Goal: Task Accomplishment & Management: Use online tool/utility

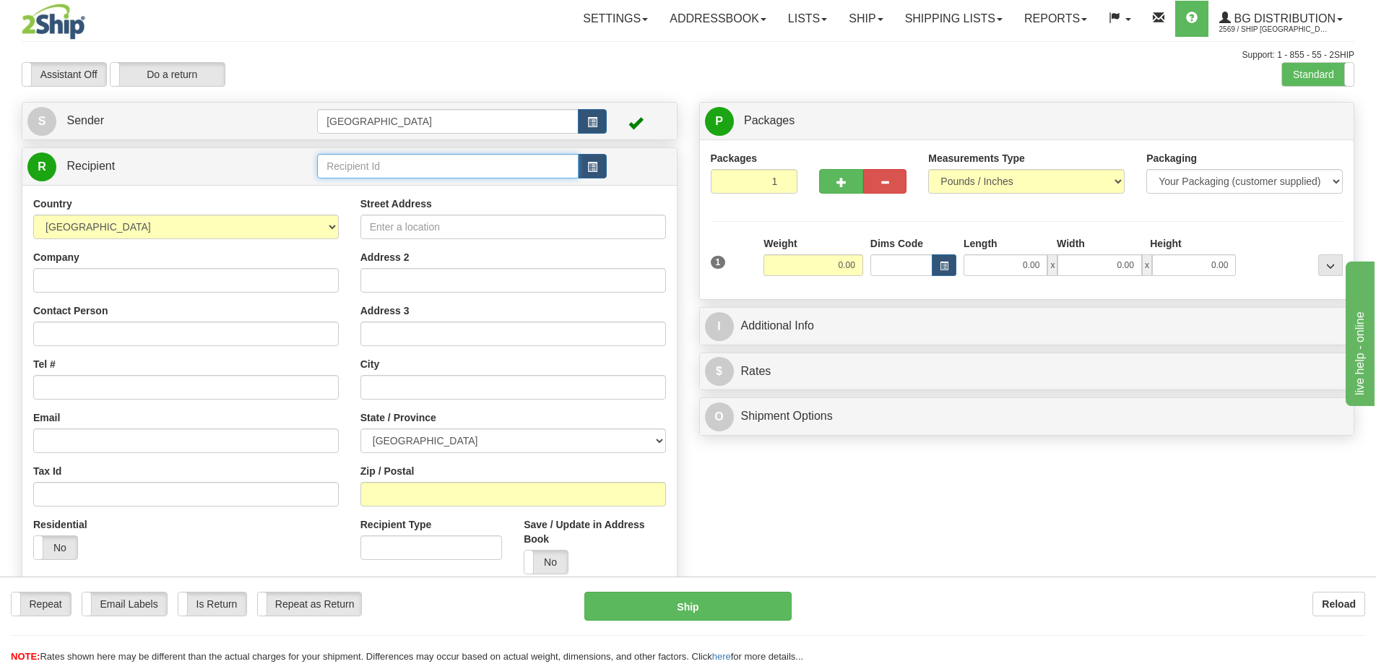
click at [360, 164] on input "text" at bounding box center [447, 166] width 261 height 25
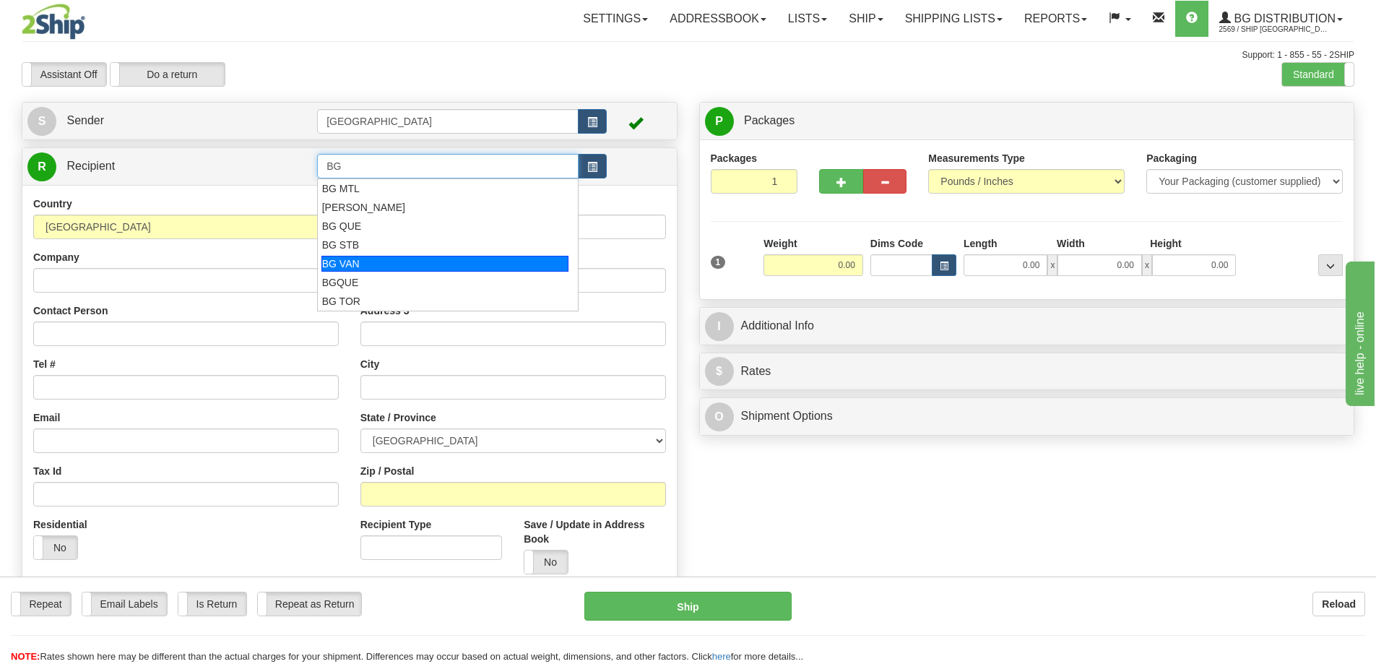
click at [357, 262] on div "BG VAN" at bounding box center [445, 264] width 248 height 16
type input "BG VAN"
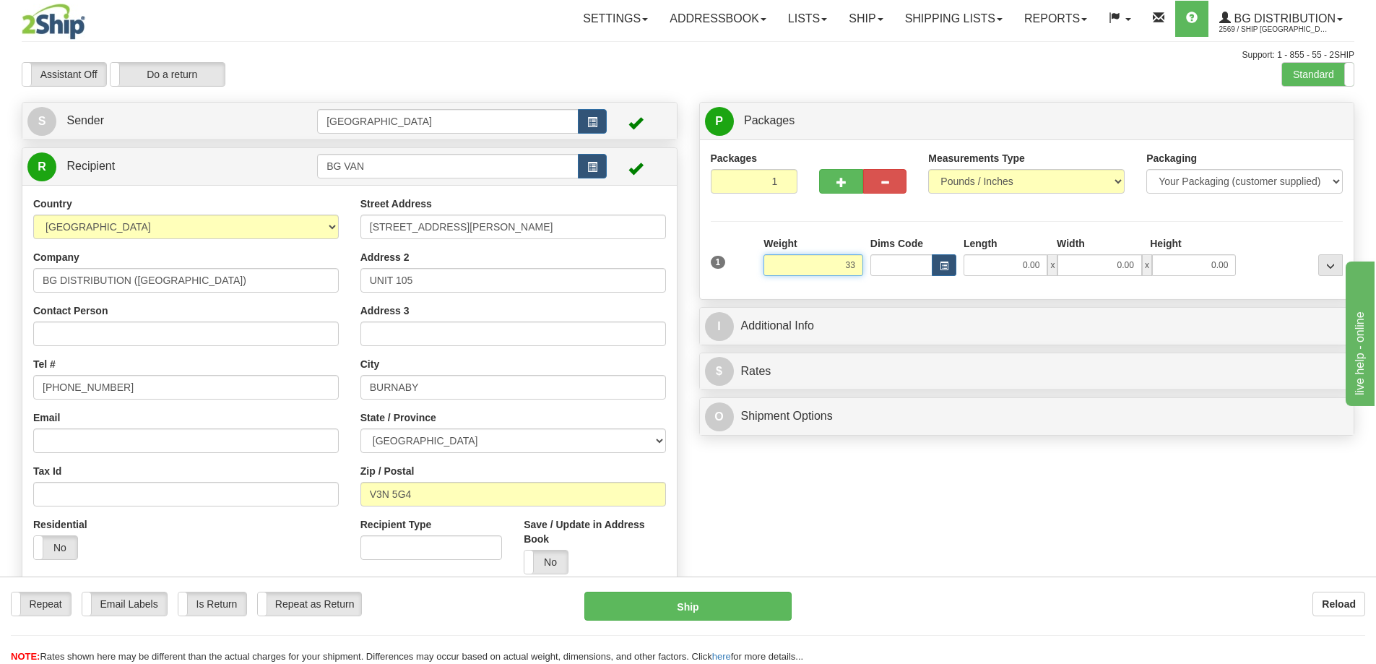
type input "33.00"
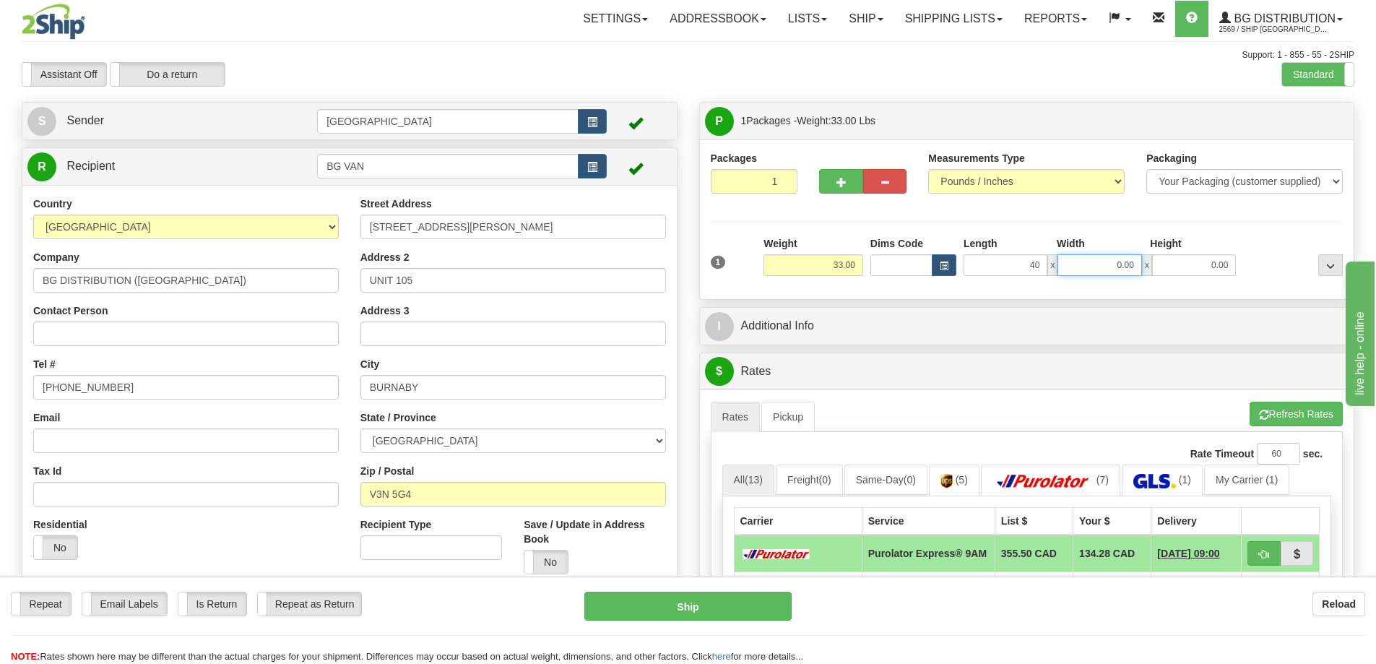
type input "40.00"
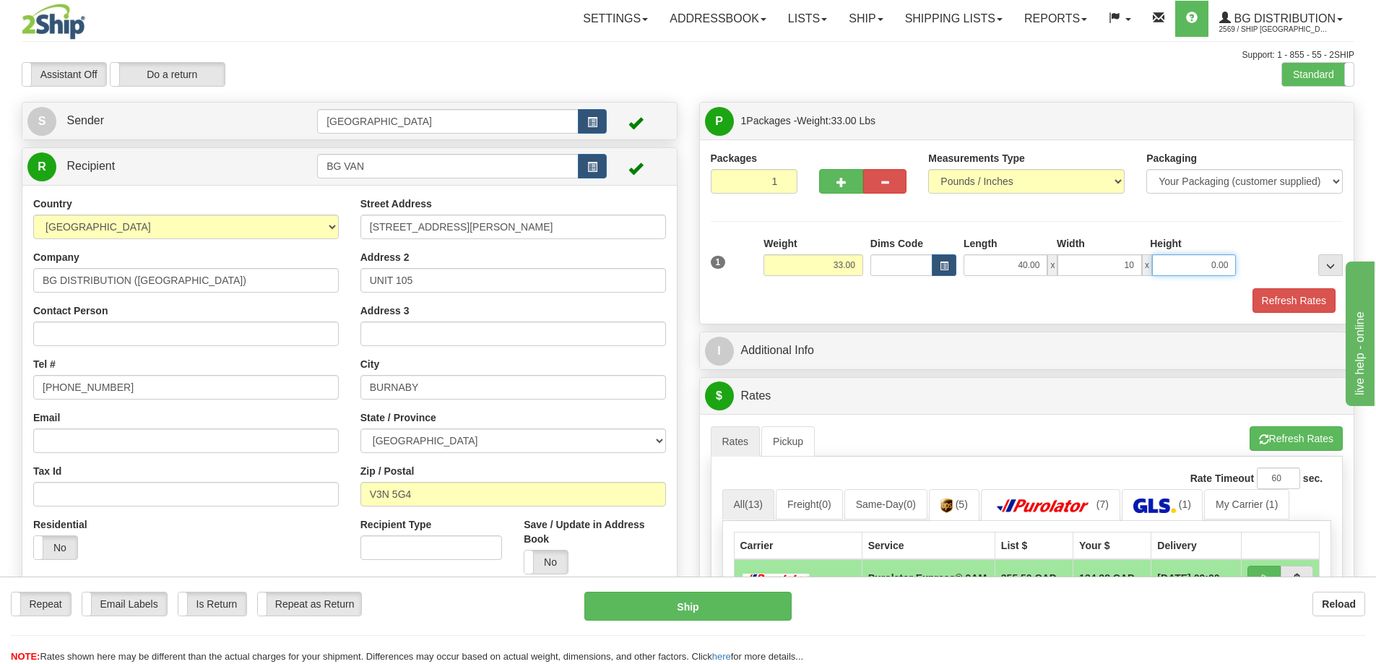
type input "10.00"
type input "11.00"
click at [1293, 298] on button "Refresh Rates" at bounding box center [1293, 300] width 83 height 25
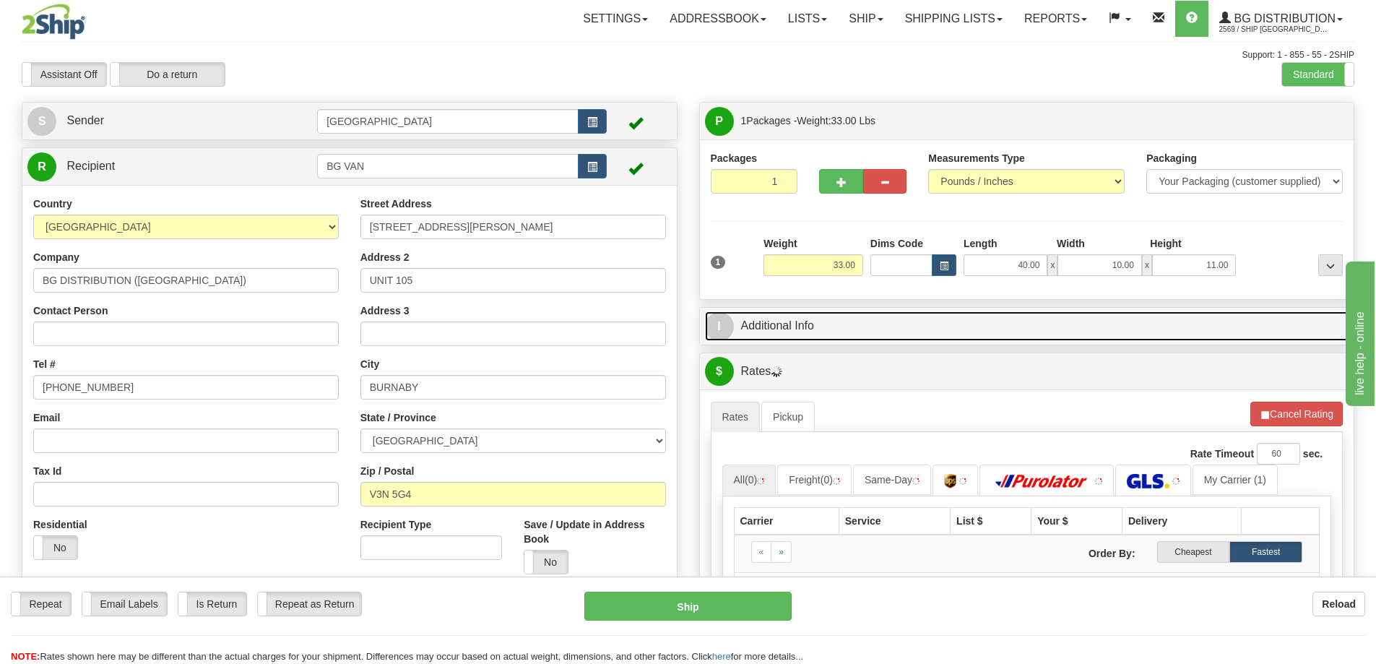
click at [963, 326] on link "I Additional Info" at bounding box center [1027, 326] width 644 height 30
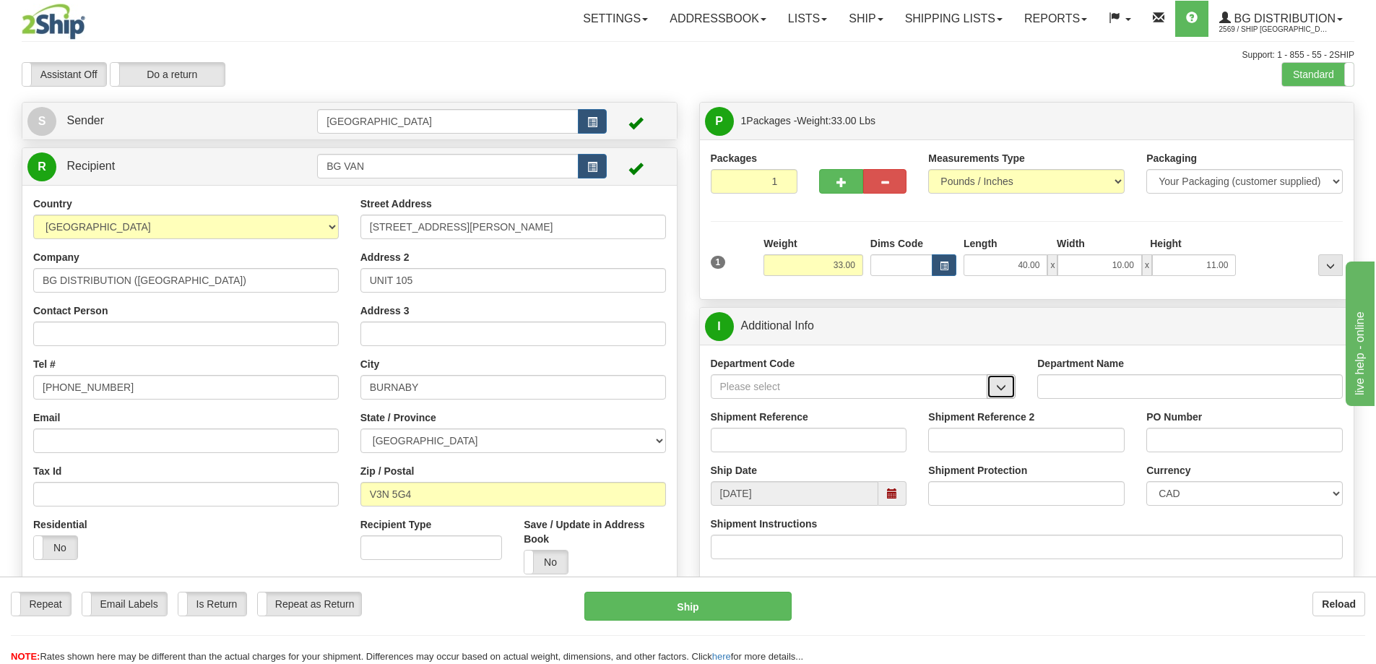
click at [1002, 389] on span "button" at bounding box center [1001, 387] width 10 height 9
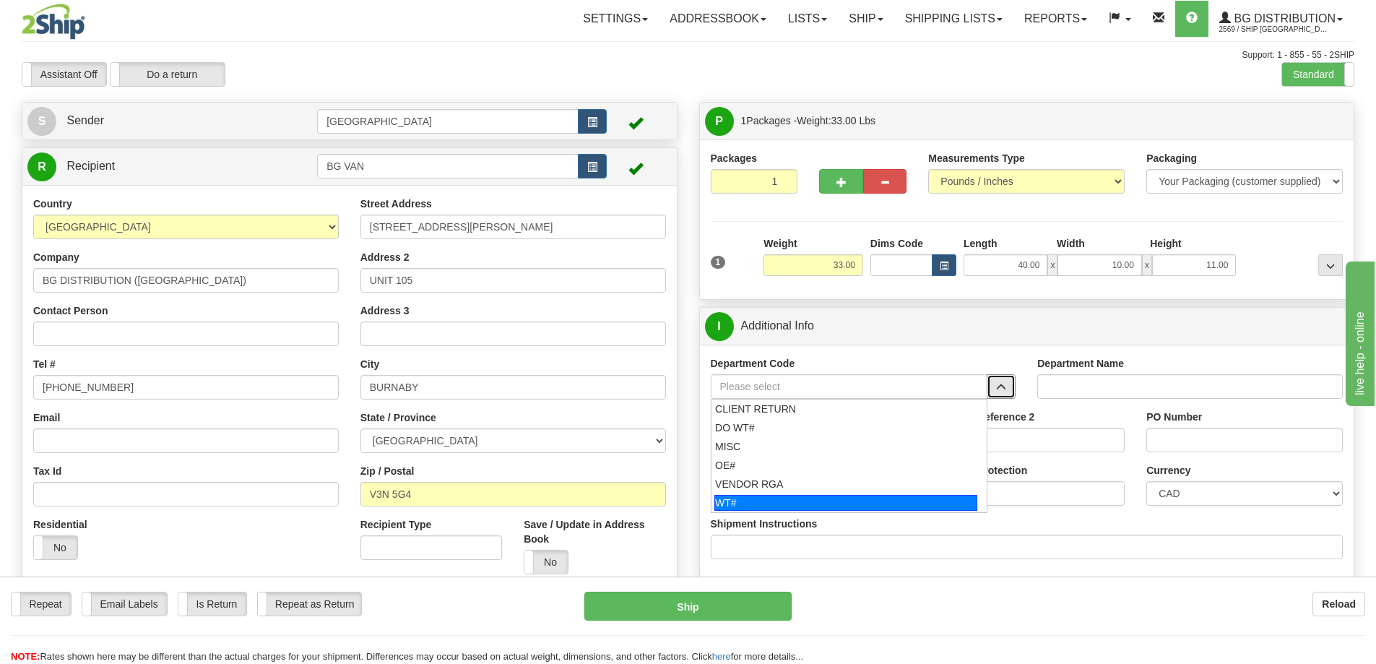
click at [795, 500] on div "WT#" at bounding box center [845, 503] width 263 height 16
type input "WT#"
type input "WAREHOUSE TRANSFERS"
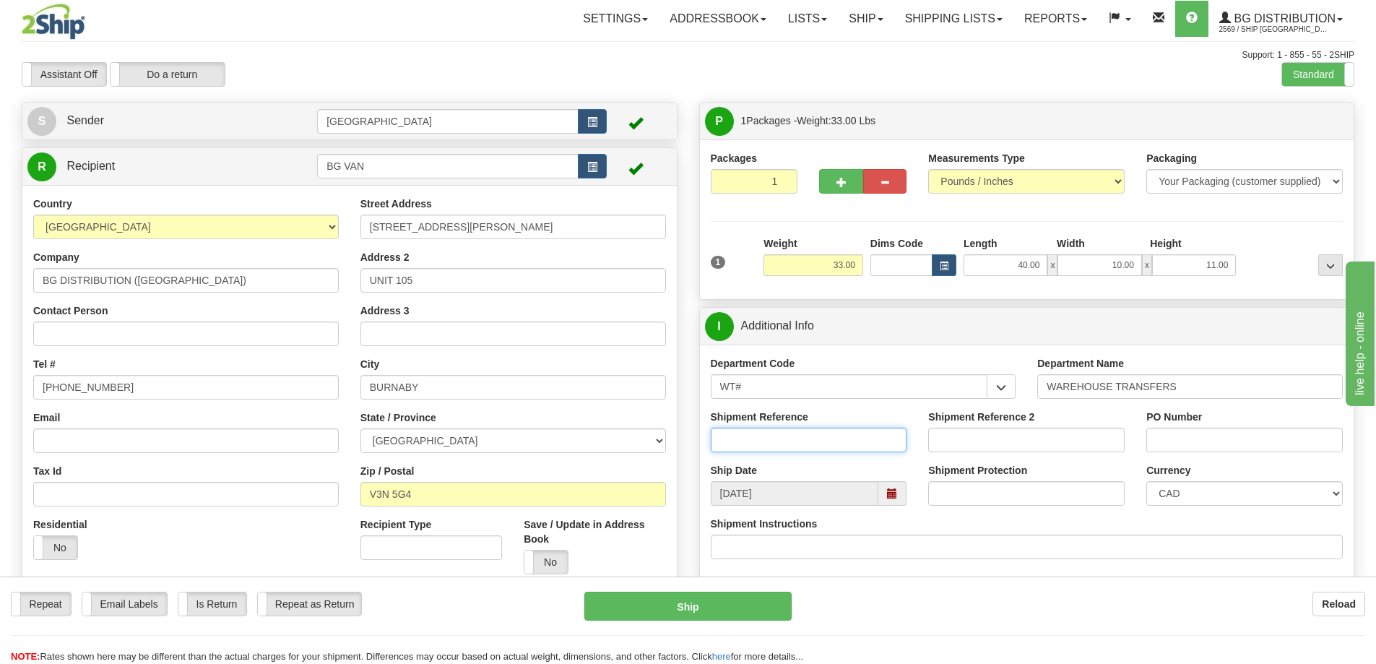
click at [823, 433] on input "Shipment Reference" at bounding box center [809, 440] width 196 height 25
type input "166372 166389 166504 166521 166522"
click at [947, 436] on input "Shipment Reference 2" at bounding box center [1026, 440] width 196 height 25
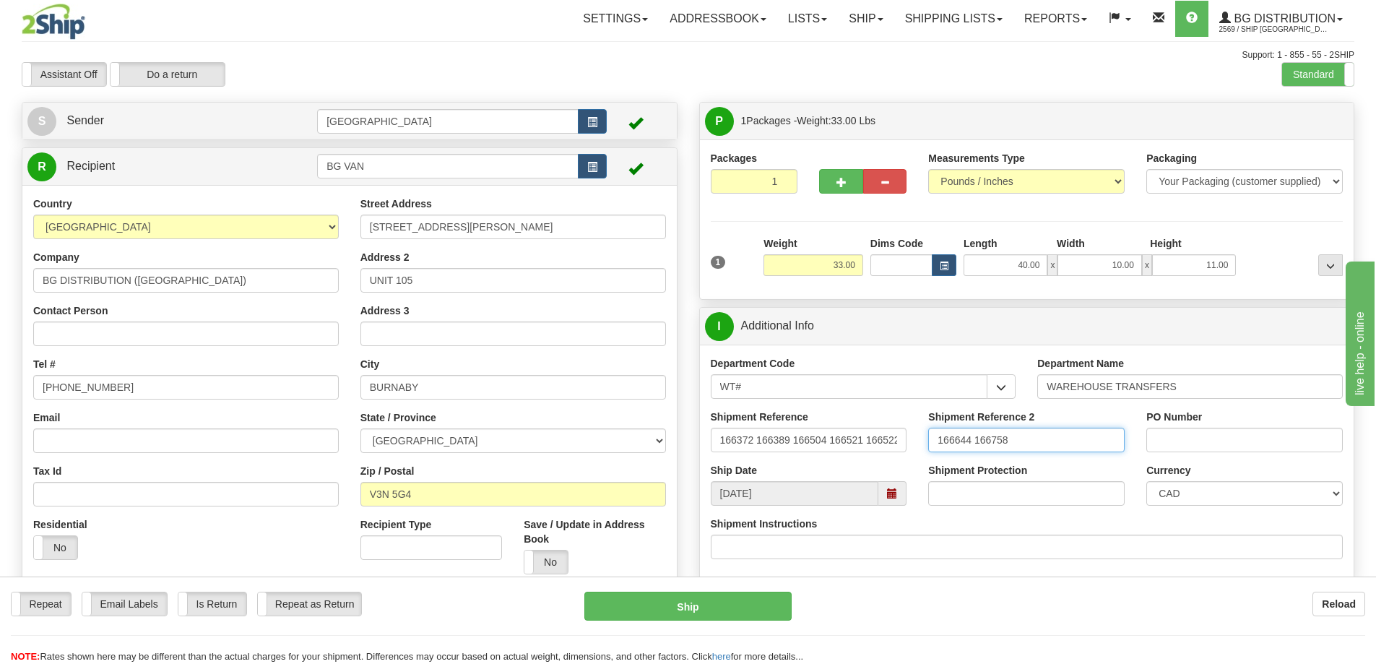
type input "166644 166758"
click at [1193, 441] on input "PO Number" at bounding box center [1244, 440] width 196 height 25
type input "N/A"
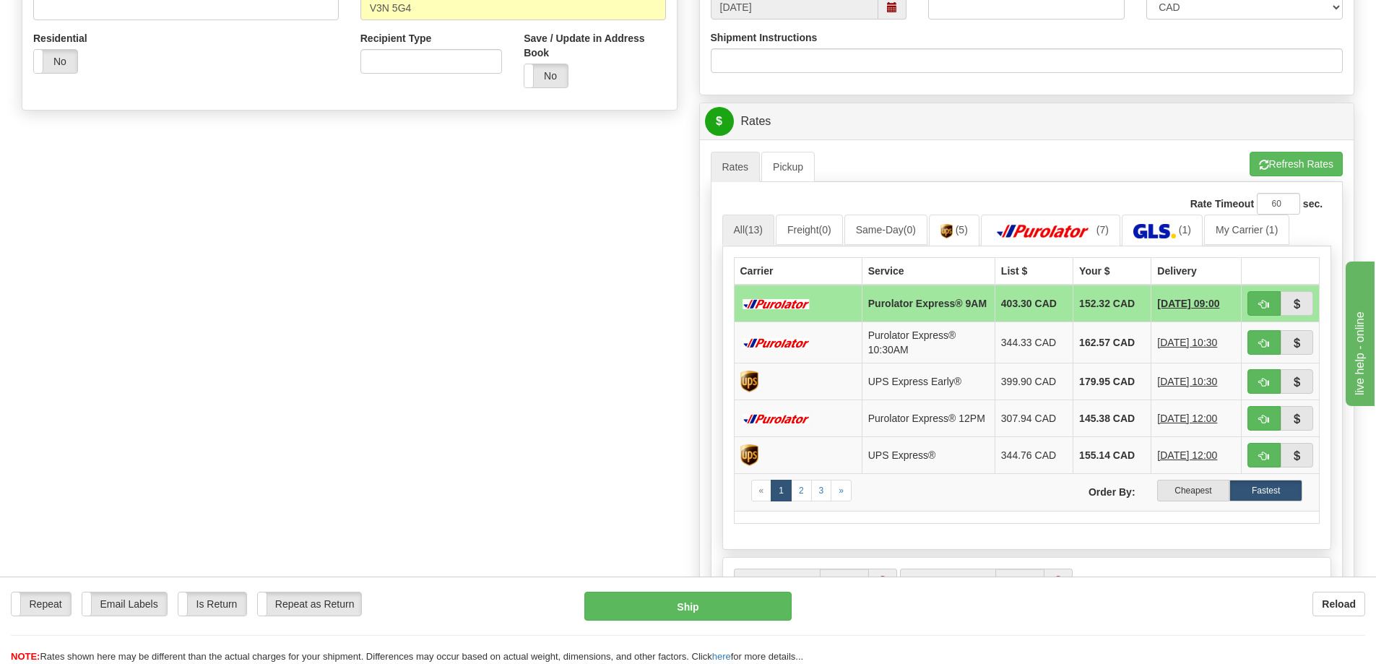
scroll to position [506, 0]
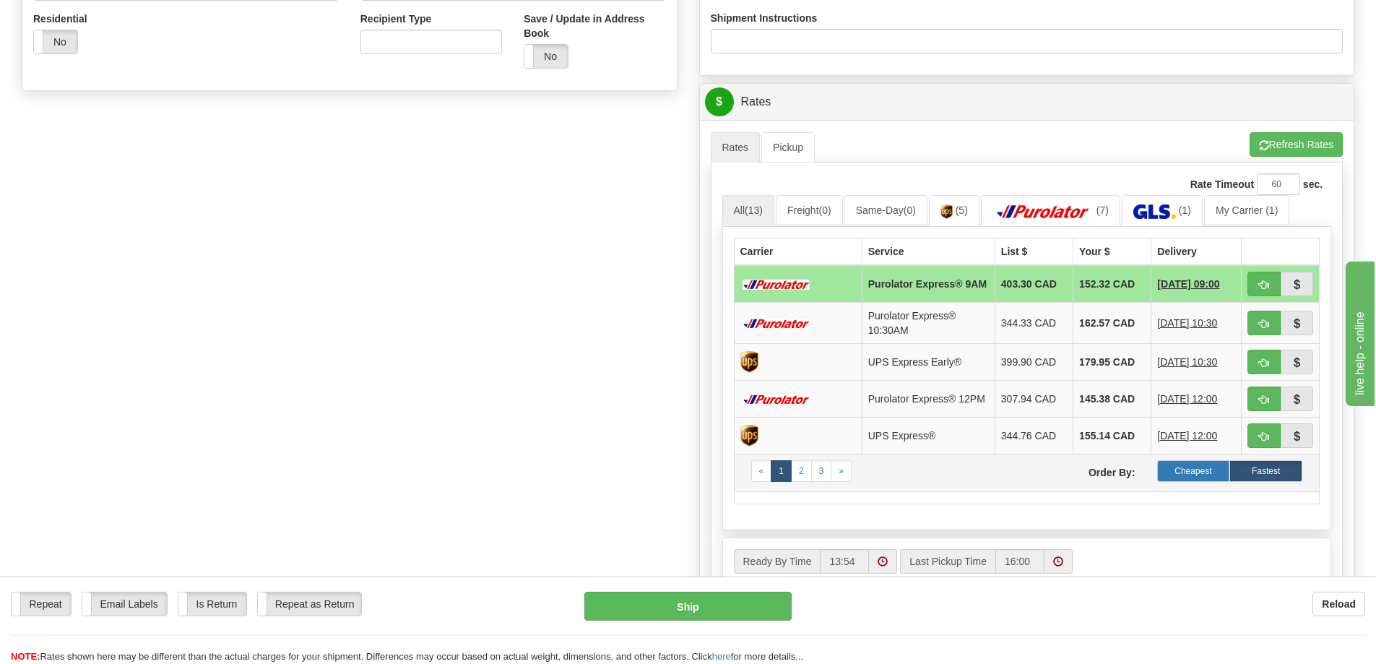
click at [1192, 477] on label "Cheapest" at bounding box center [1193, 471] width 73 height 22
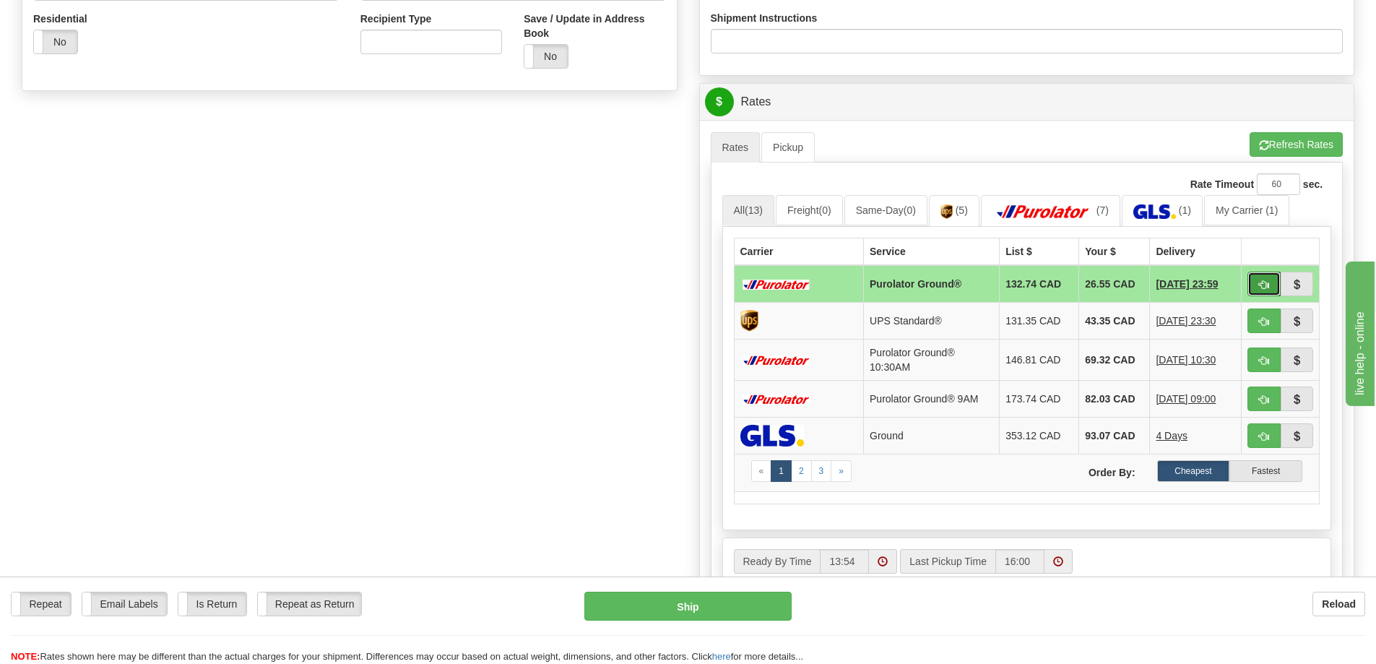
click at [1262, 280] on span "button" at bounding box center [1264, 284] width 10 height 9
type input "260"
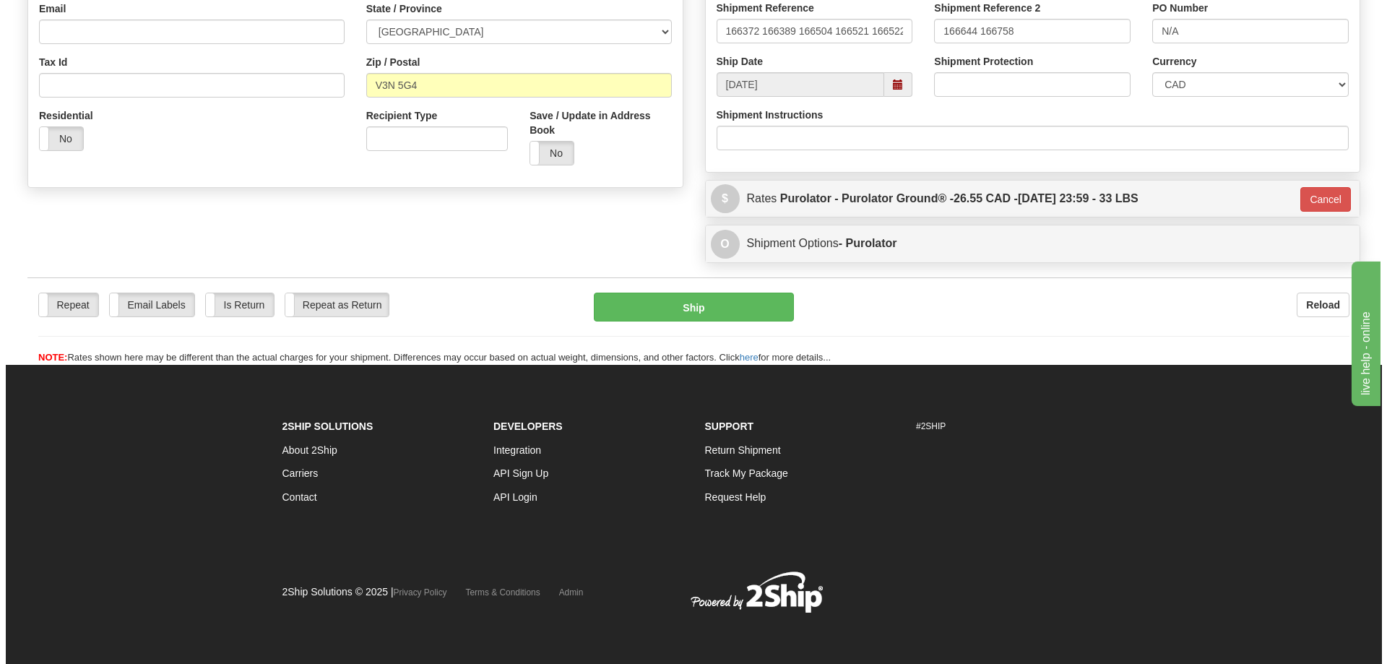
scroll to position [409, 0]
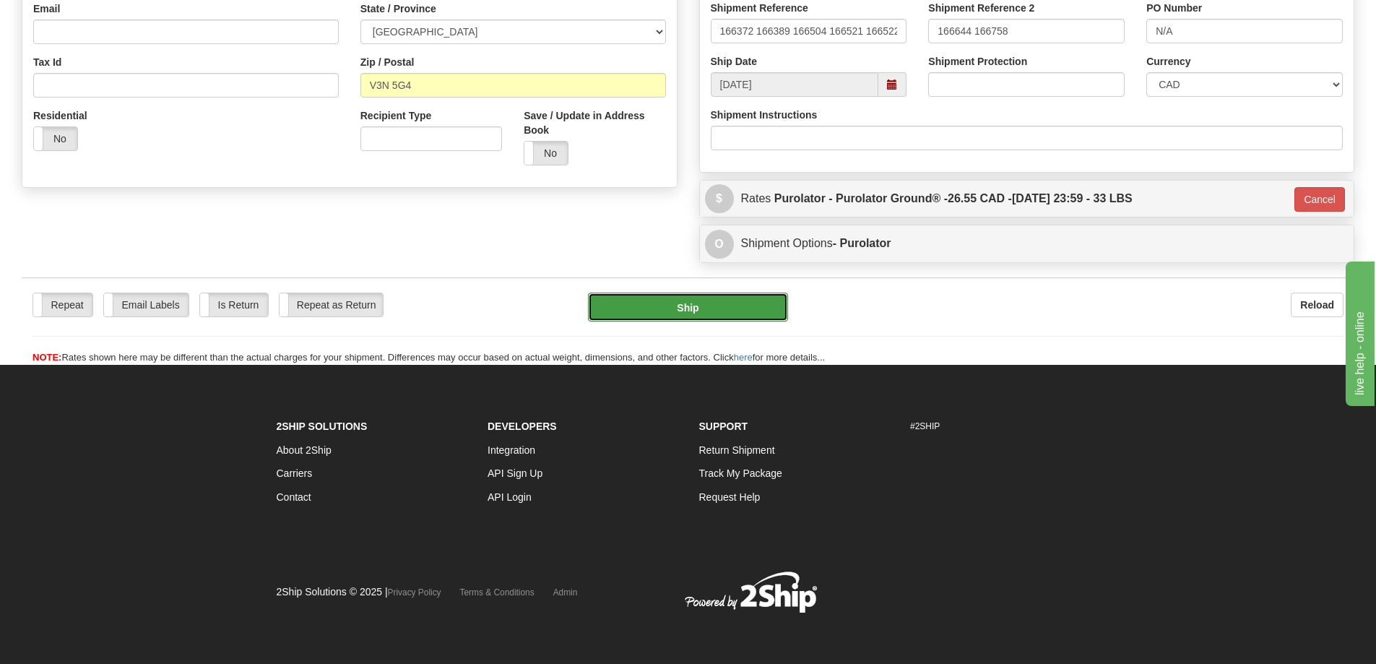
click at [720, 303] on button "Ship" at bounding box center [688, 306] width 200 height 29
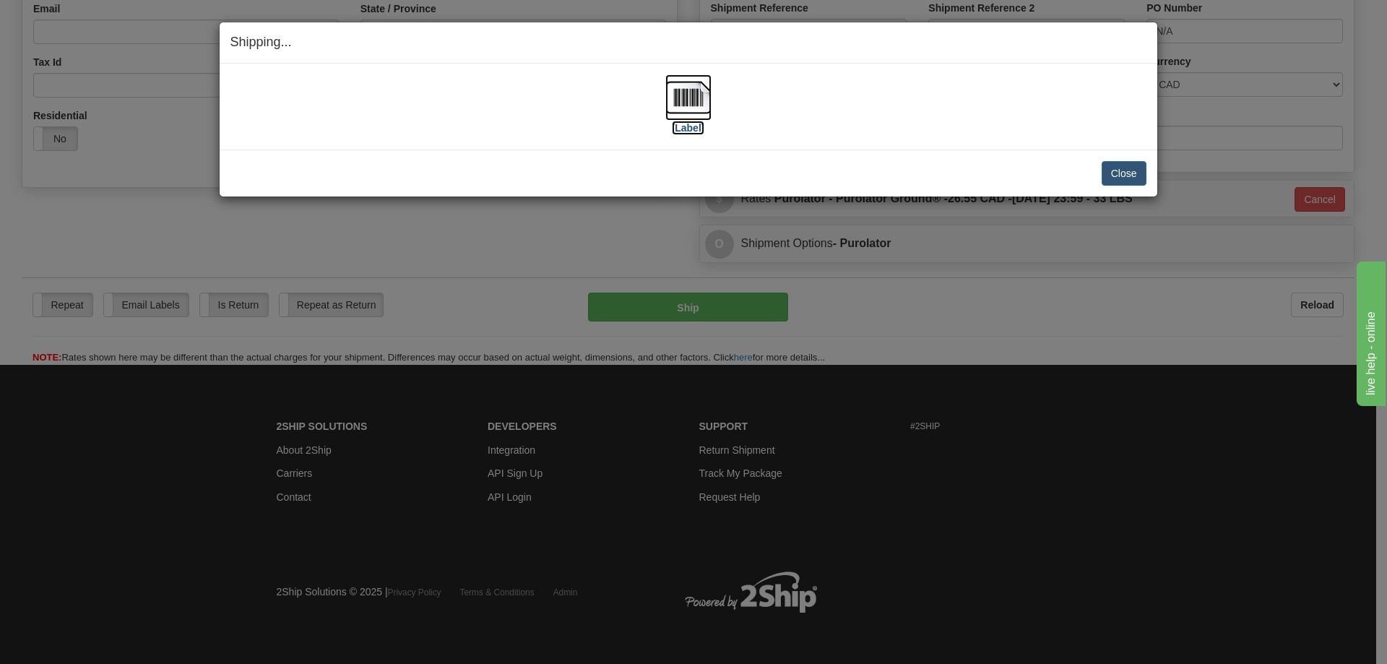
click at [686, 127] on label "[Label]" at bounding box center [688, 128] width 33 height 14
click at [1129, 177] on button "Close" at bounding box center [1123, 173] width 45 height 25
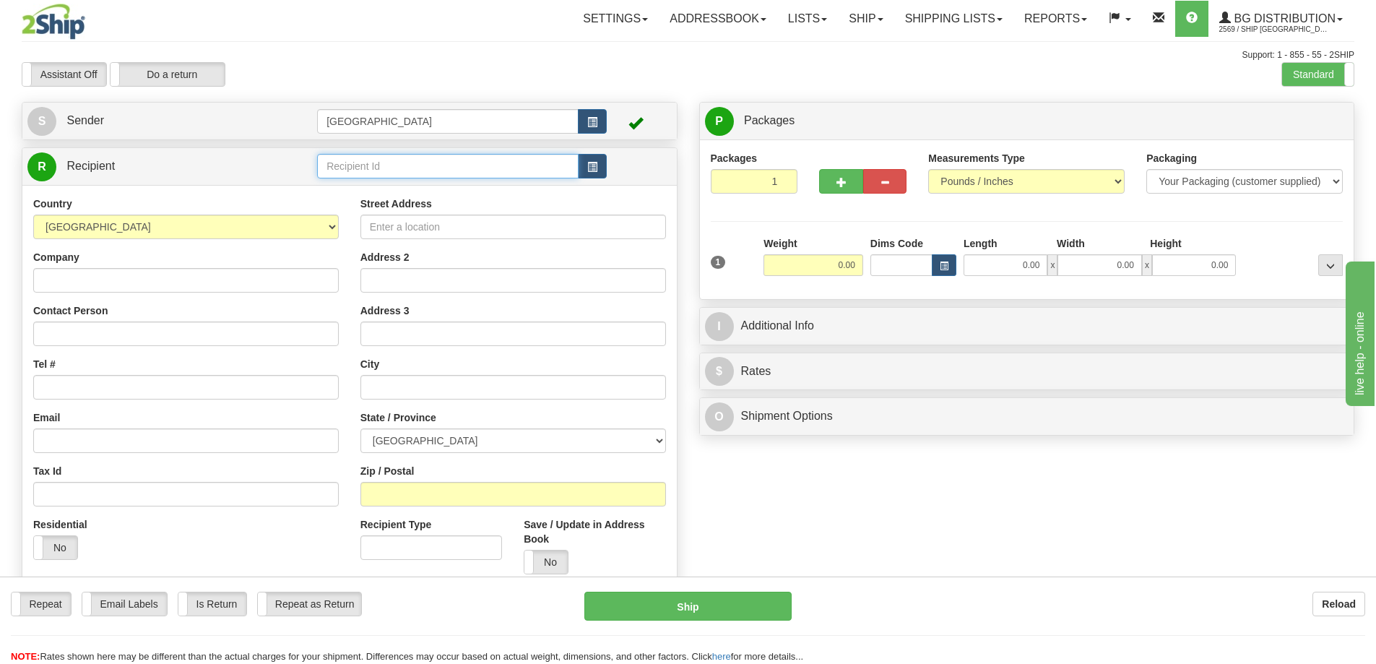
click at [358, 163] on input "text" at bounding box center [447, 166] width 261 height 25
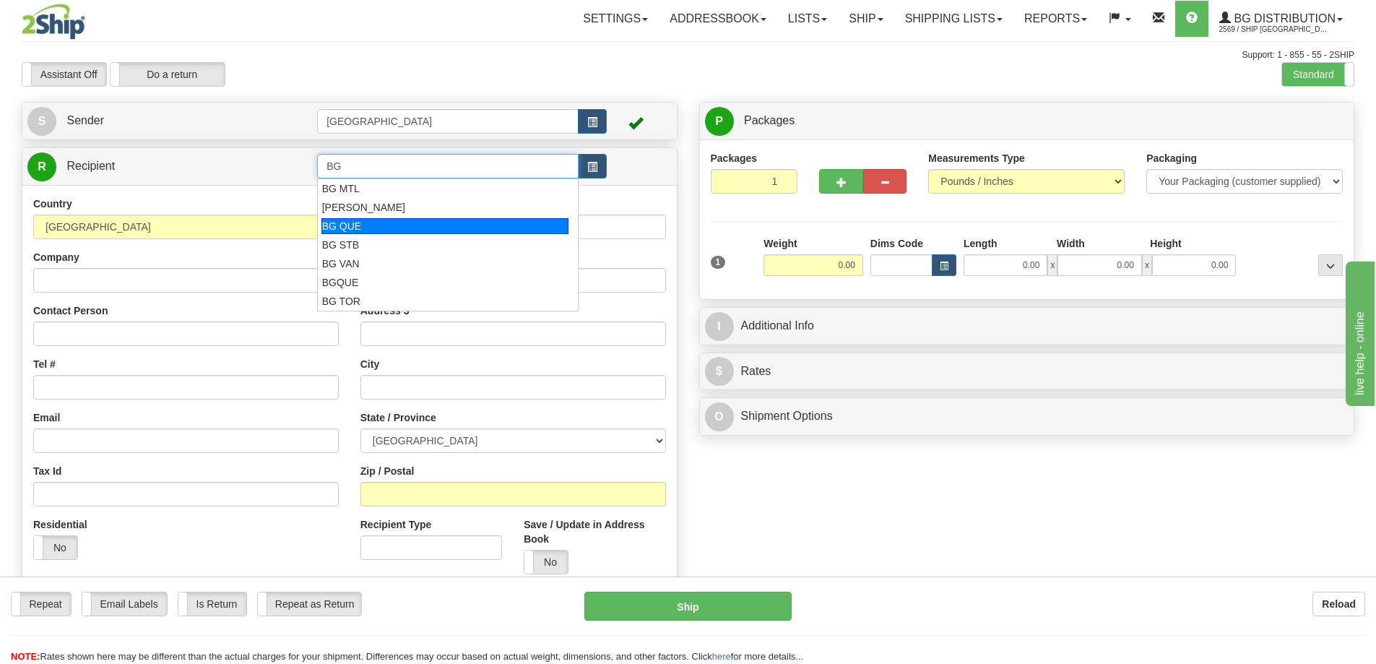
click at [357, 222] on div "BG QUE" at bounding box center [445, 226] width 248 height 16
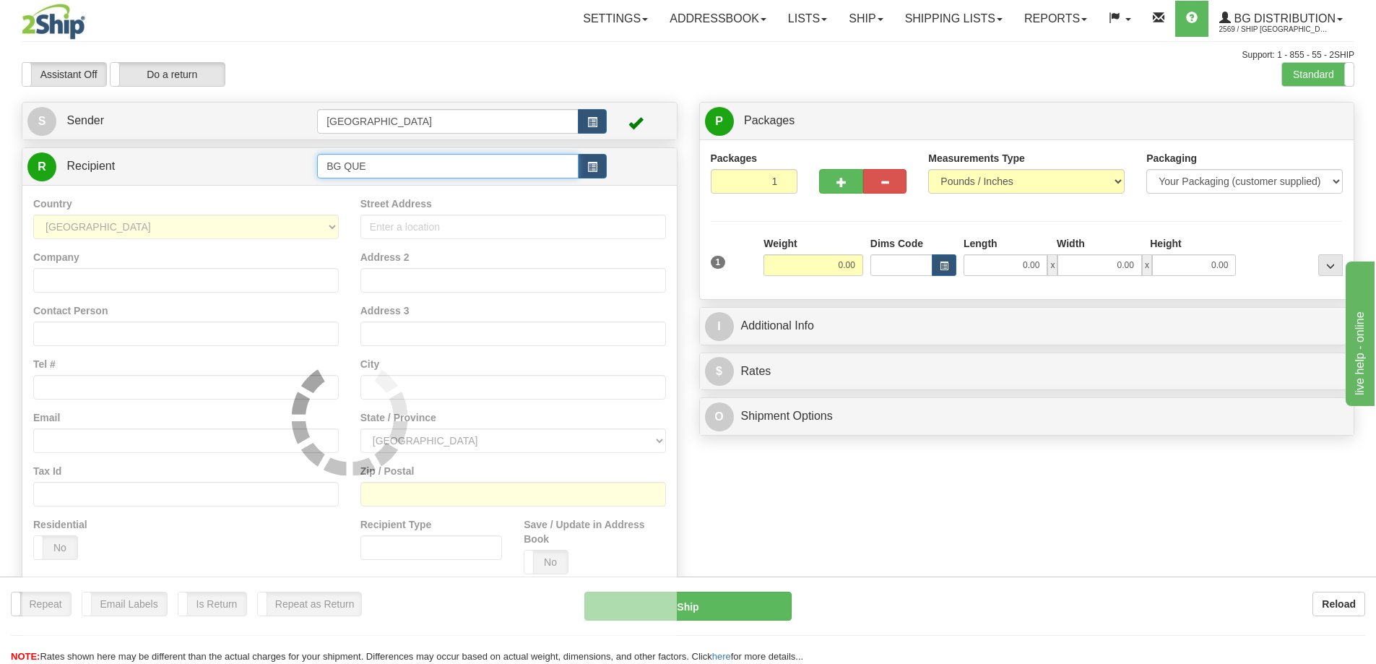
type input "BG QUE"
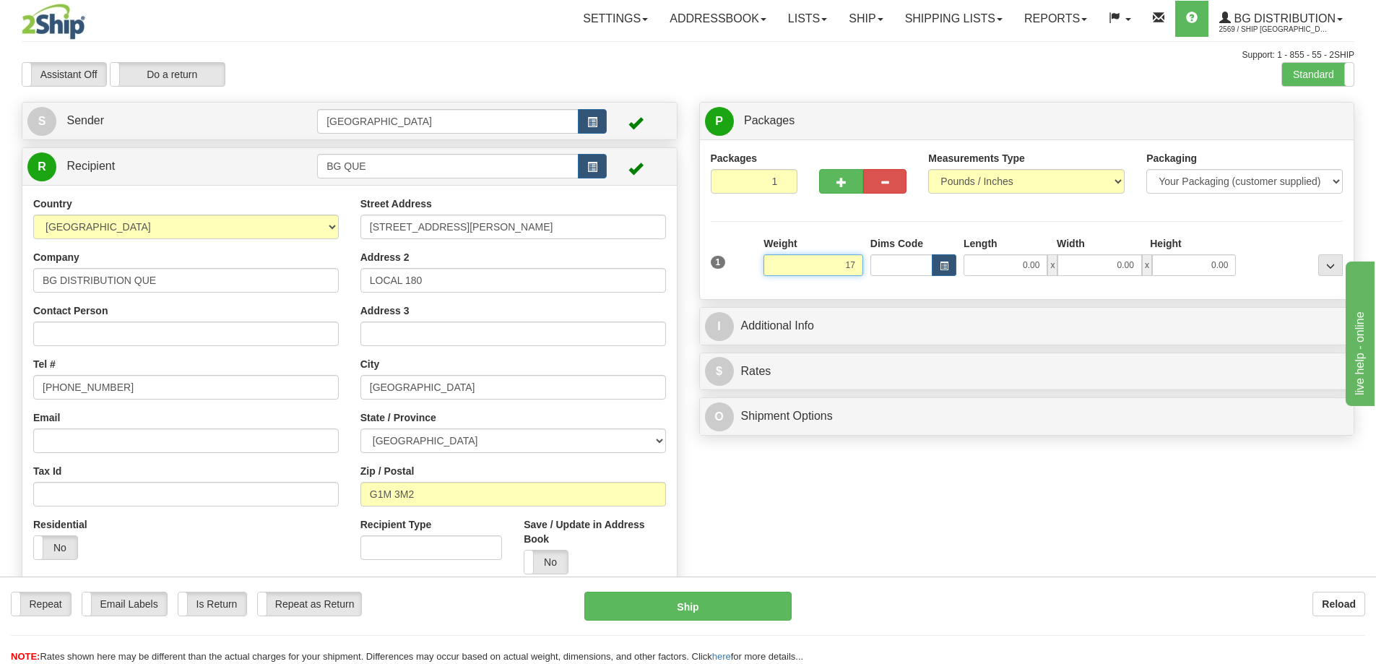
type input "17.00"
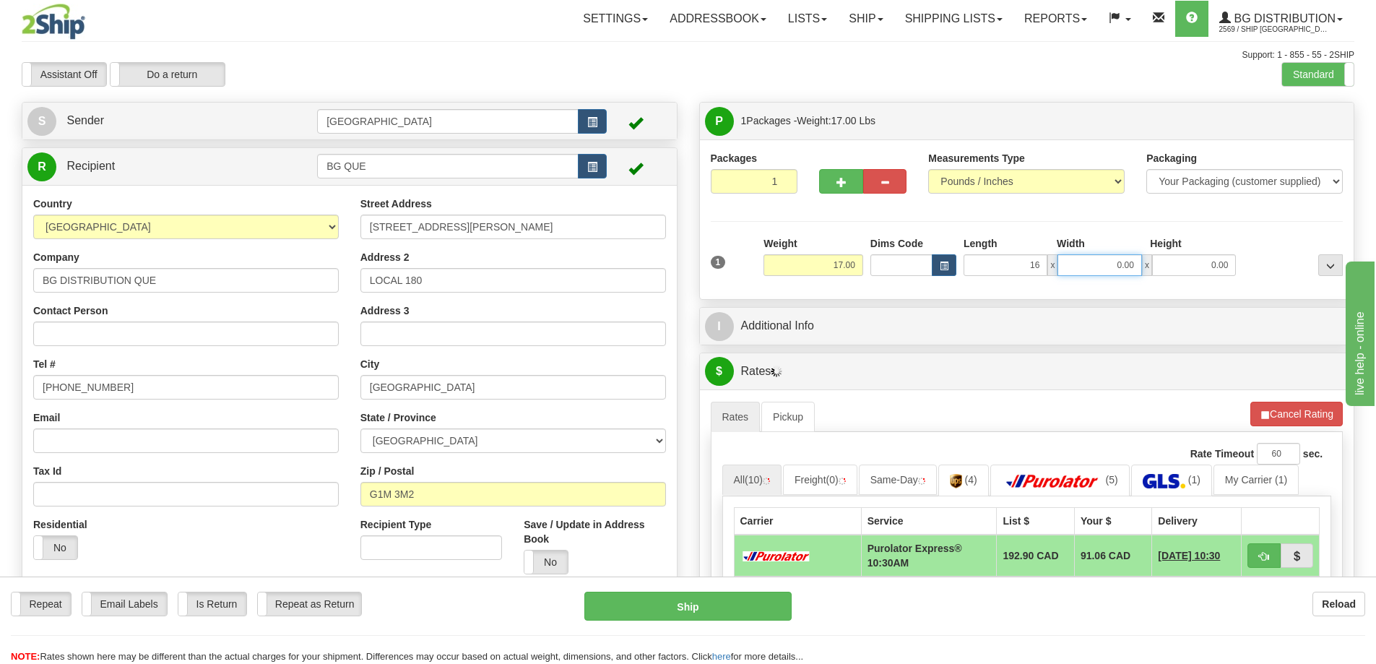
type input "16.00"
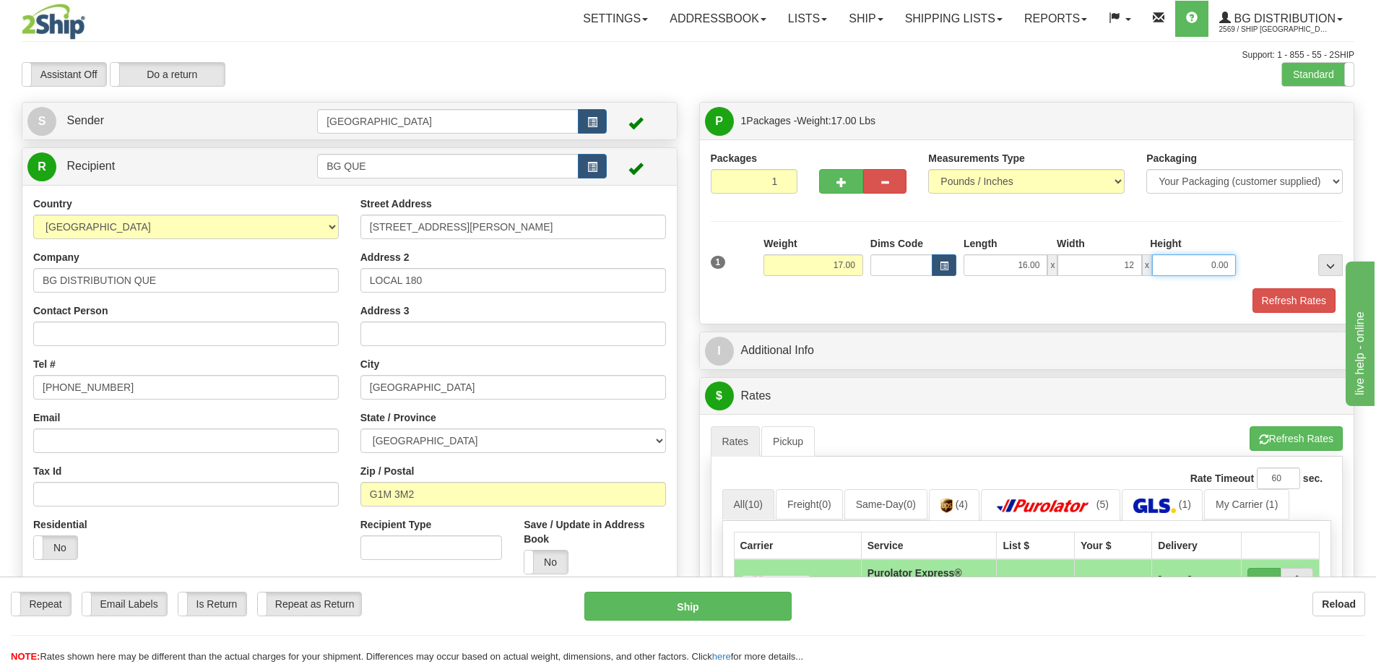
type input "12.00"
type input "10.00"
click at [1270, 298] on button "Refresh Rates" at bounding box center [1293, 300] width 83 height 25
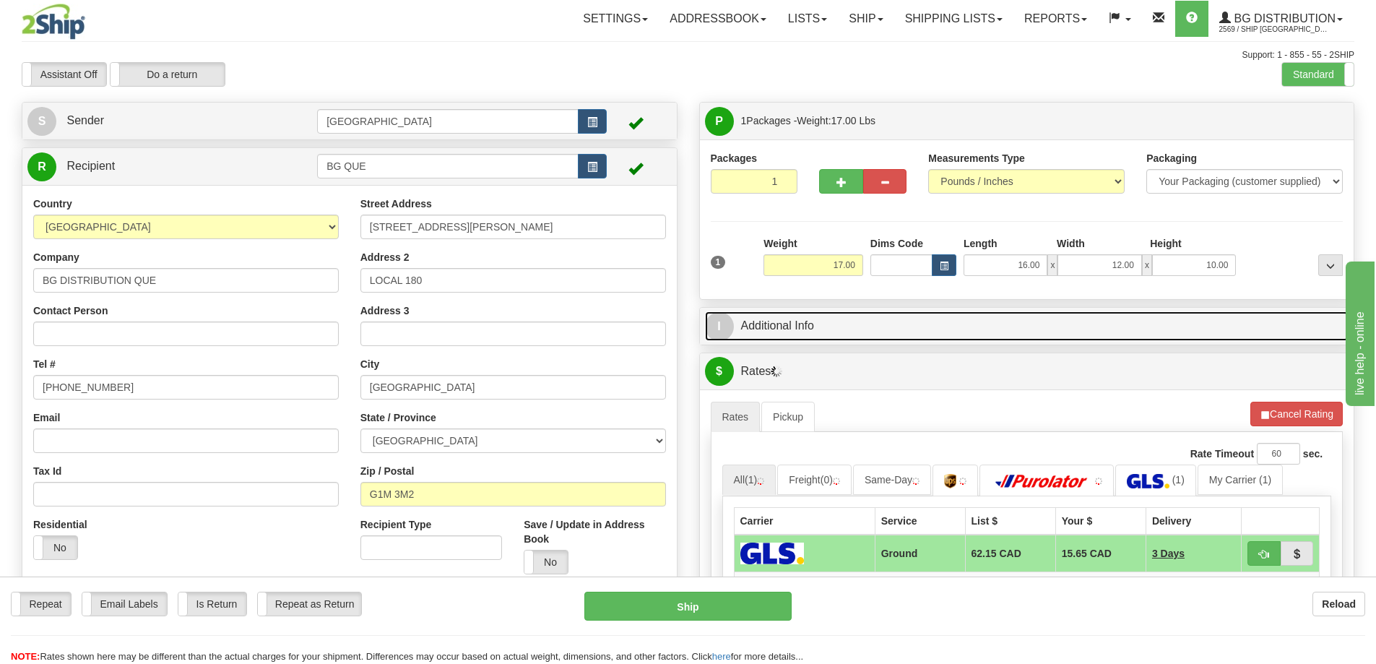
click at [977, 328] on link "I Additional Info" at bounding box center [1027, 326] width 644 height 30
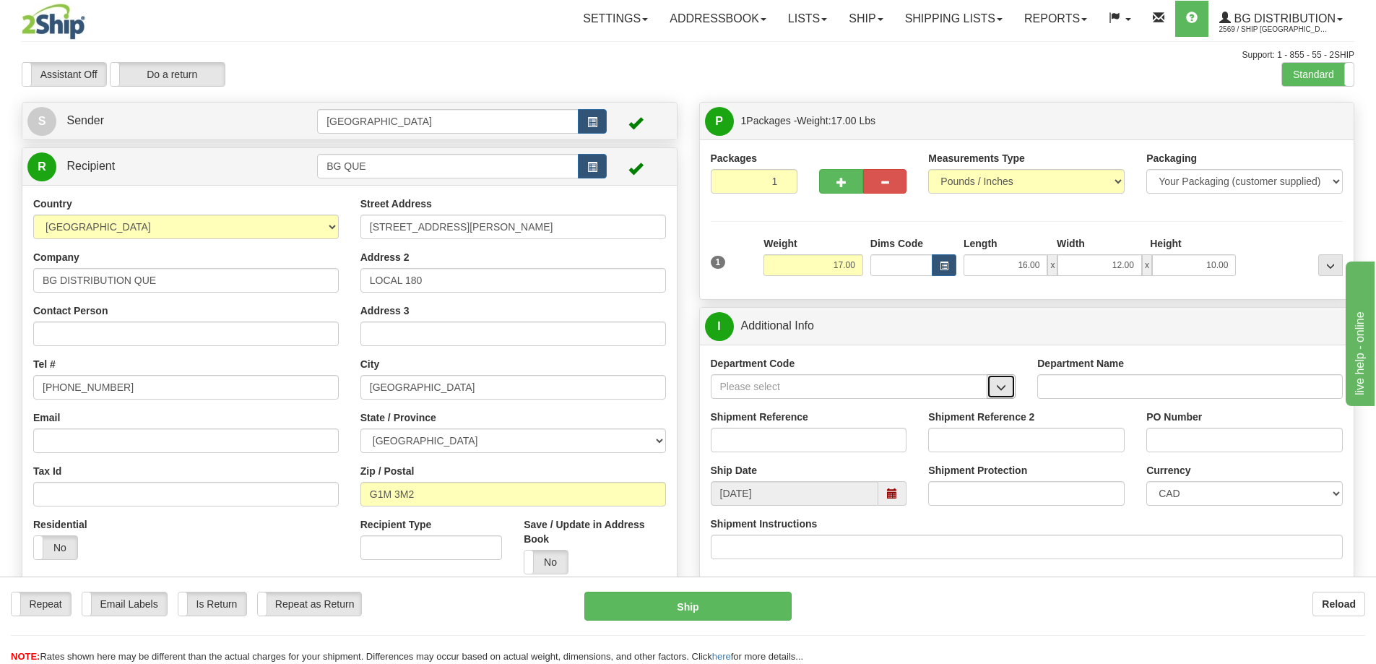
click at [998, 380] on button "button" at bounding box center [1000, 386] width 29 height 25
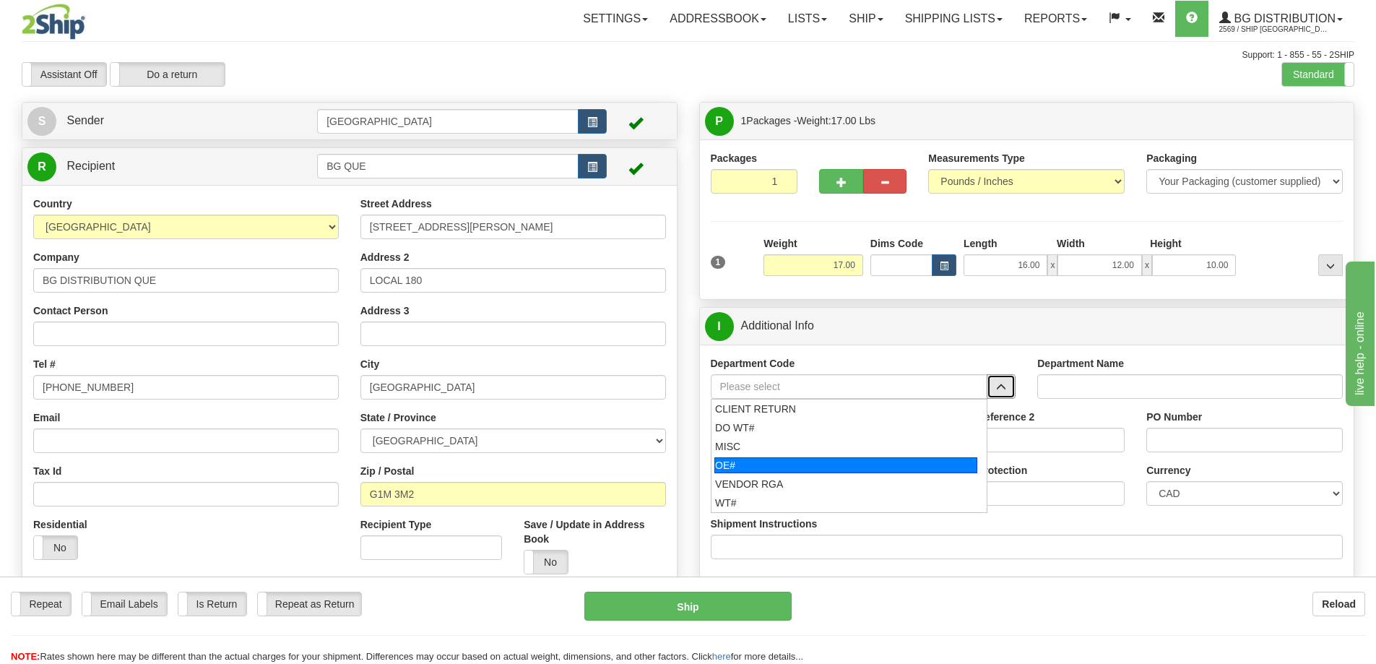
click at [797, 462] on div "OE#" at bounding box center [845, 465] width 263 height 16
type input "OE#"
type input "ORDERS"
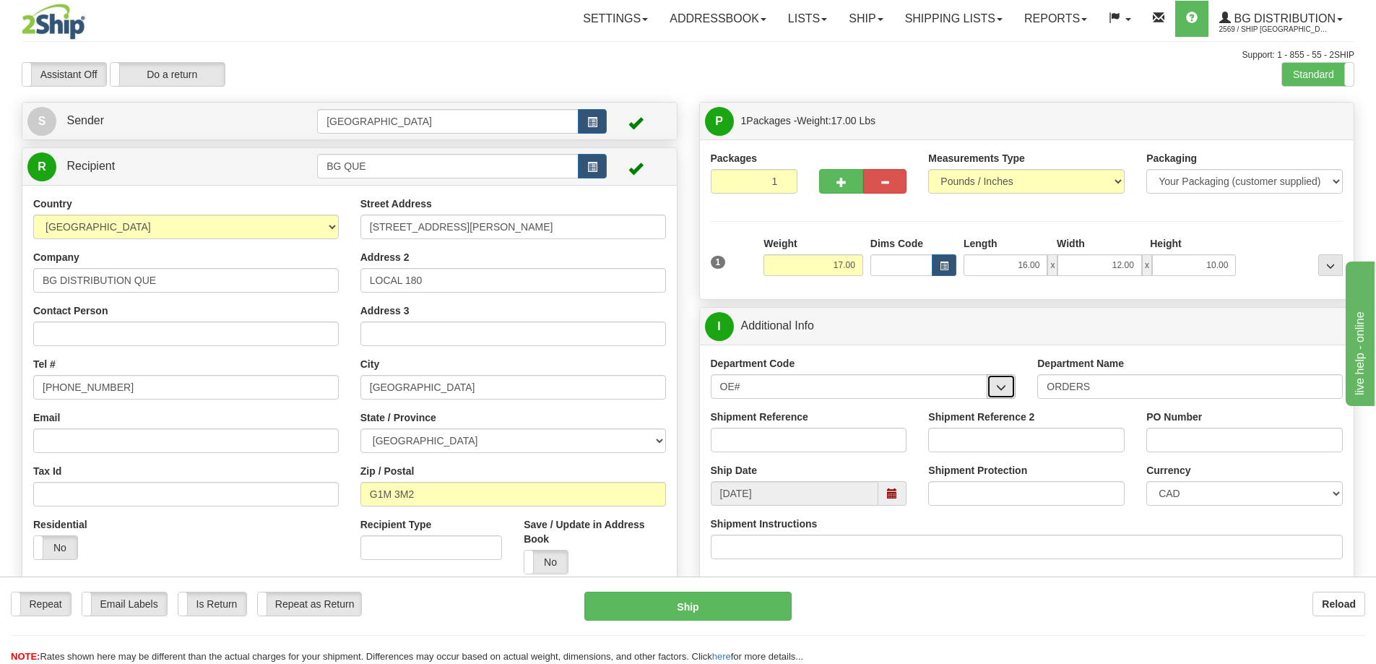
click at [1002, 389] on span "button" at bounding box center [1001, 387] width 10 height 9
click at [817, 383] on input "OE#" at bounding box center [849, 386] width 277 height 25
type input "O"
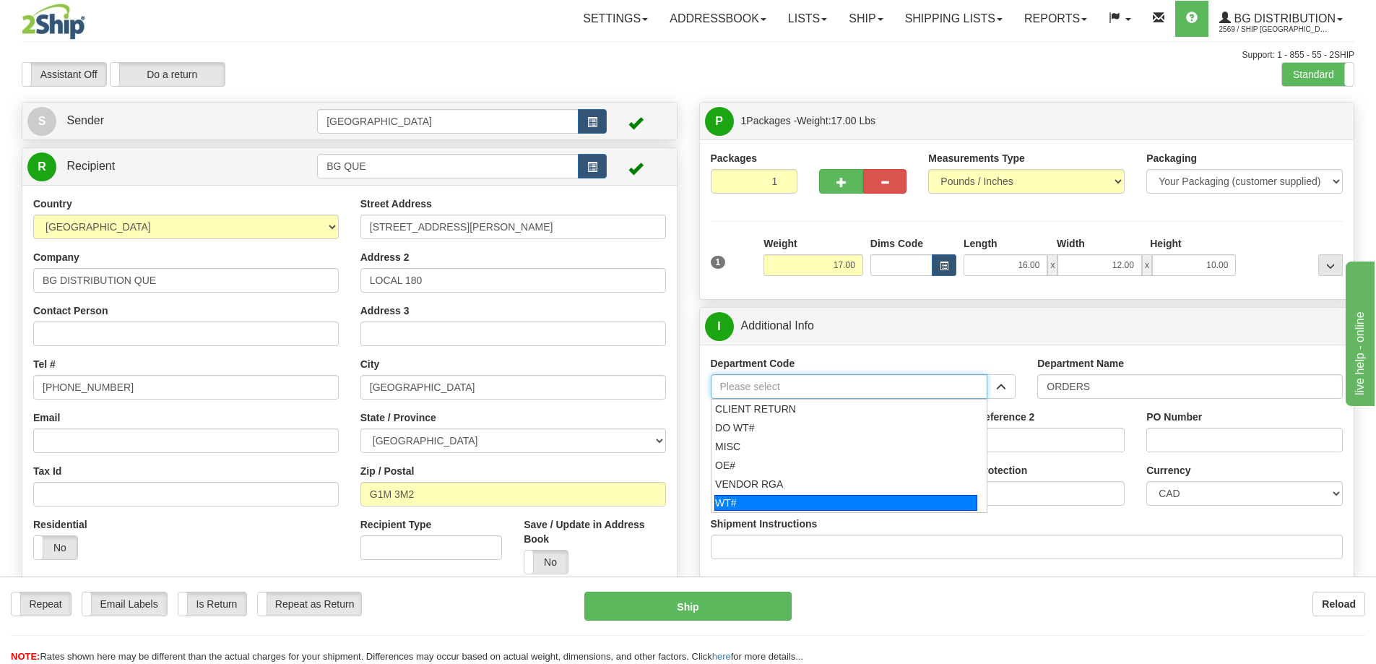
click at [753, 499] on div "WT#" at bounding box center [845, 503] width 263 height 16
type input "WT#"
type input "WAREHOUSE TRANSFERS"
type input "WT#"
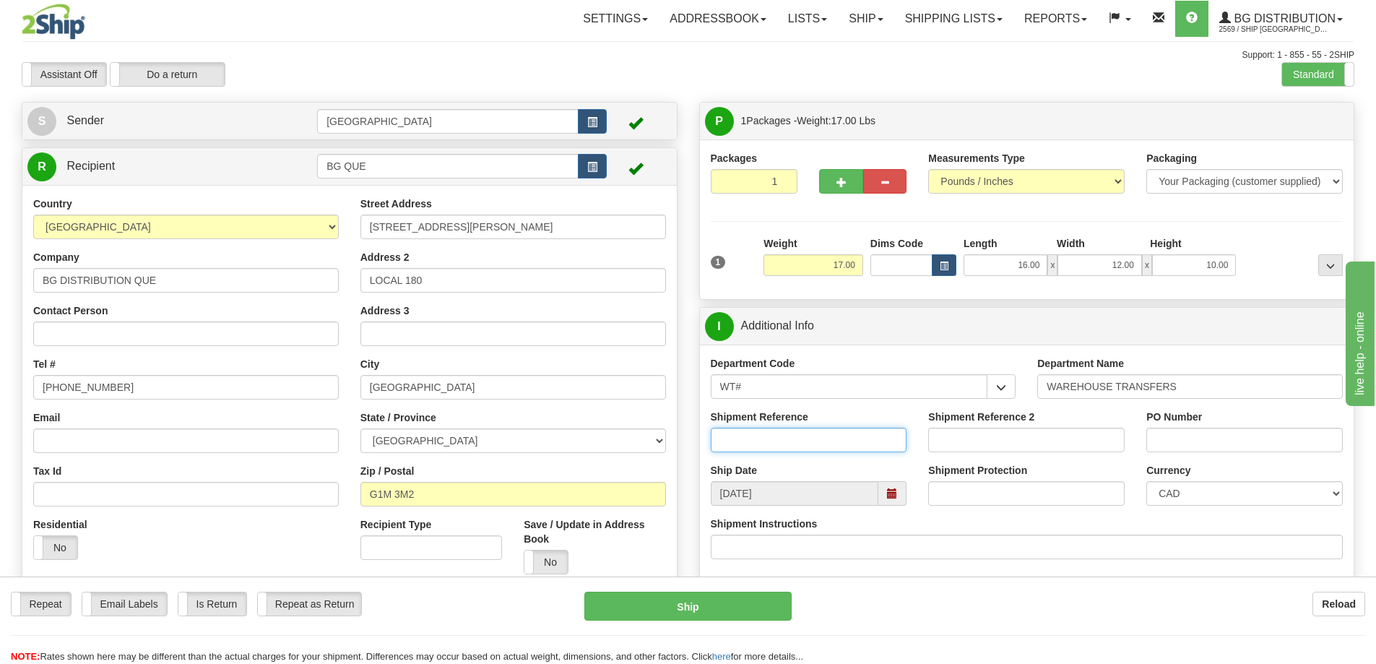
click at [833, 438] on input "Shipment Reference" at bounding box center [809, 440] width 196 height 25
type input "166129-00 166387-00 166752-00"
click at [1194, 446] on input "PO Number" at bounding box center [1244, 440] width 196 height 25
type input "N/A"
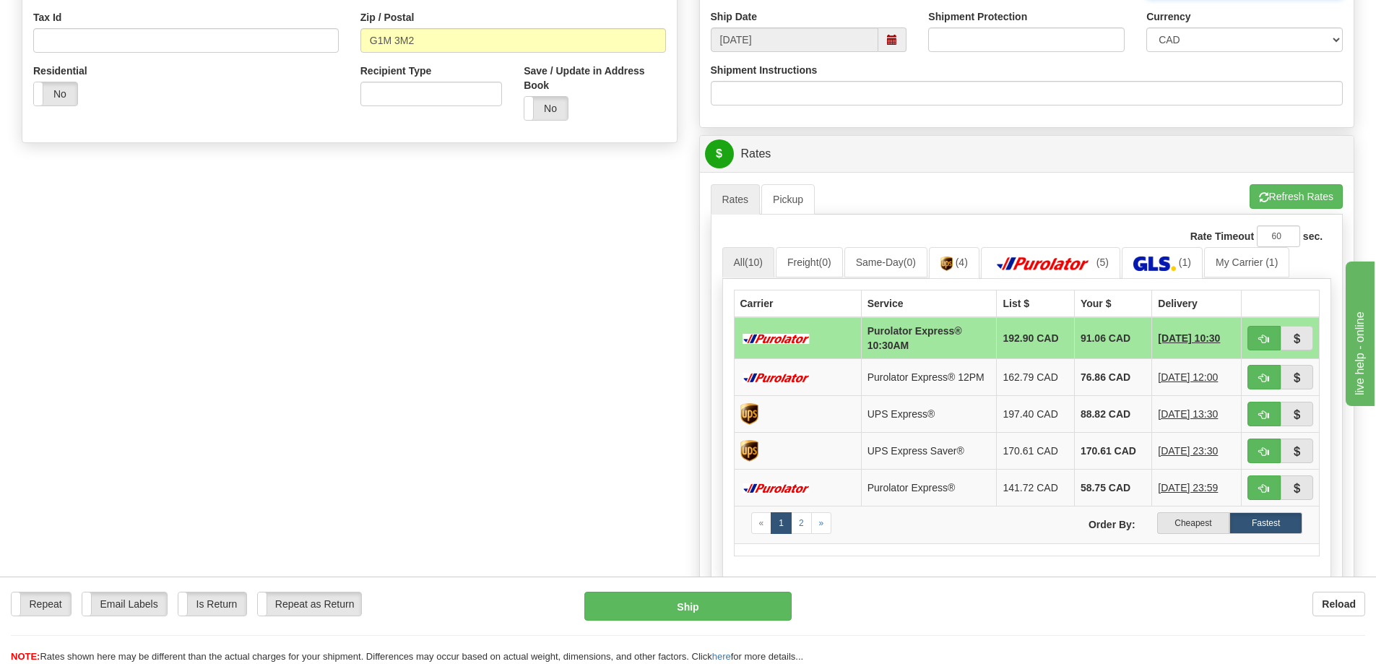
scroll to position [506, 0]
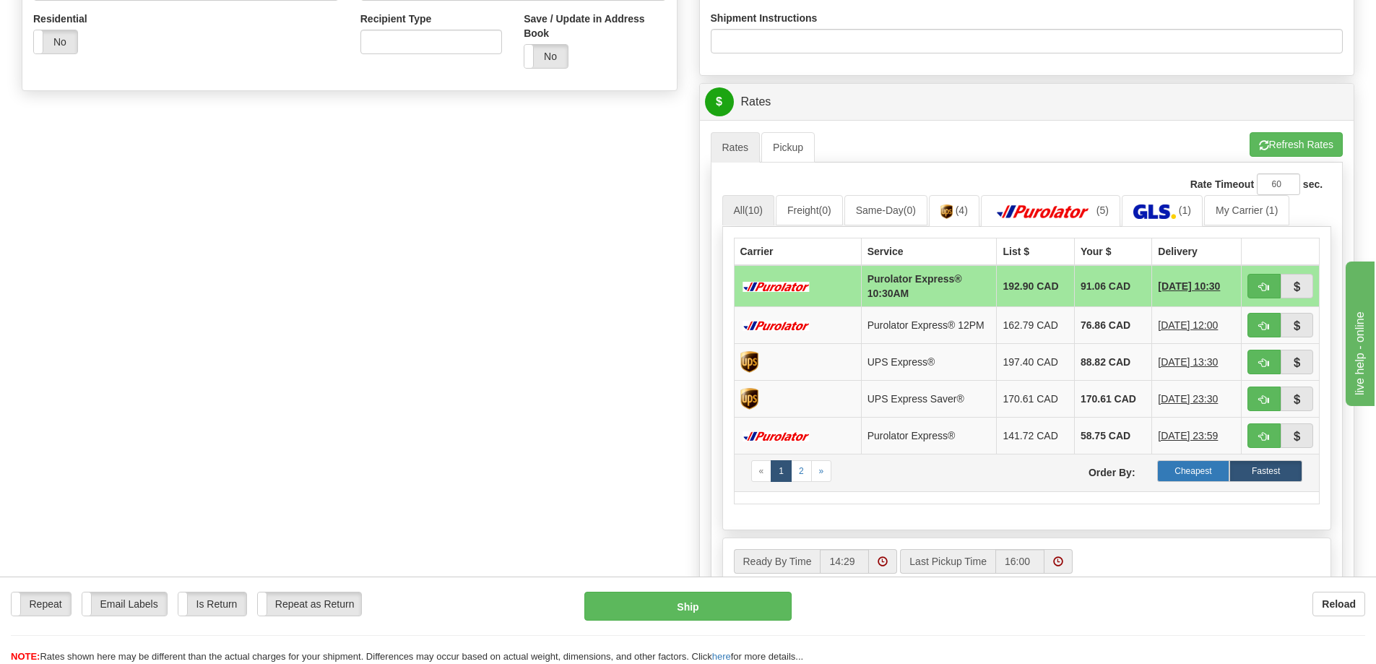
click at [1178, 474] on label "Cheapest" at bounding box center [1193, 471] width 73 height 22
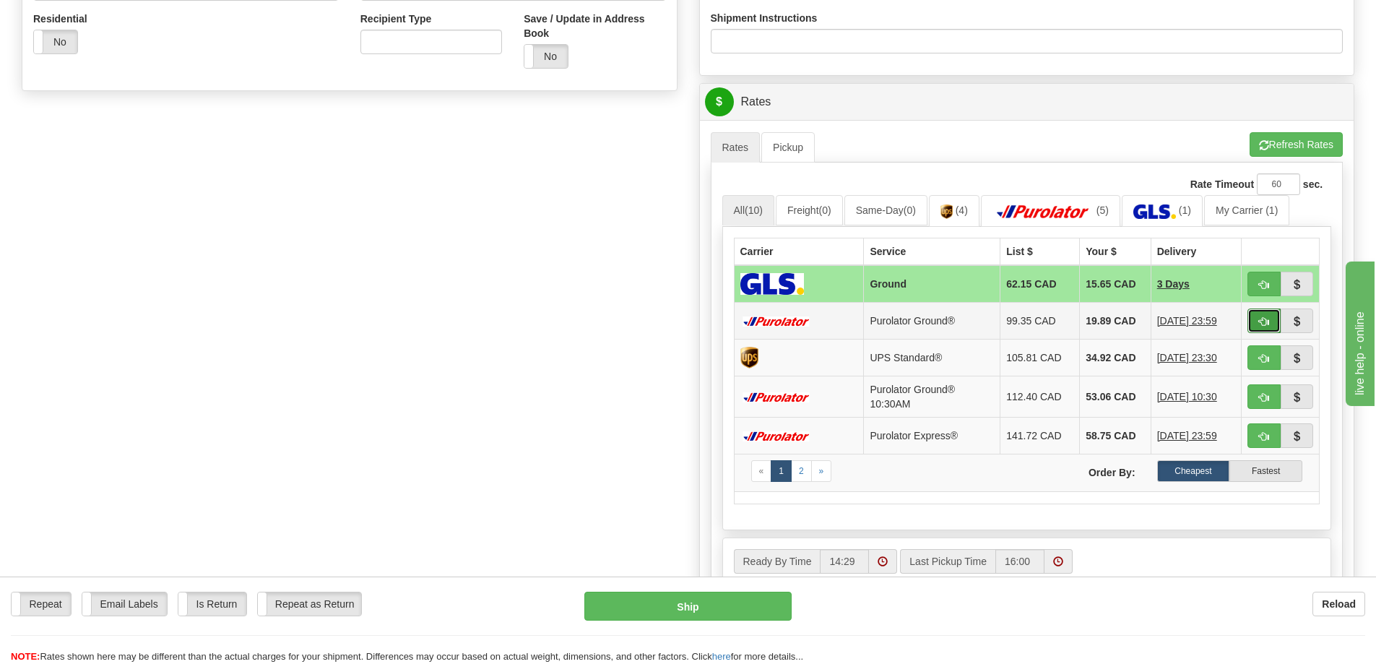
click at [1262, 317] on span "button" at bounding box center [1264, 321] width 10 height 9
type input "260"
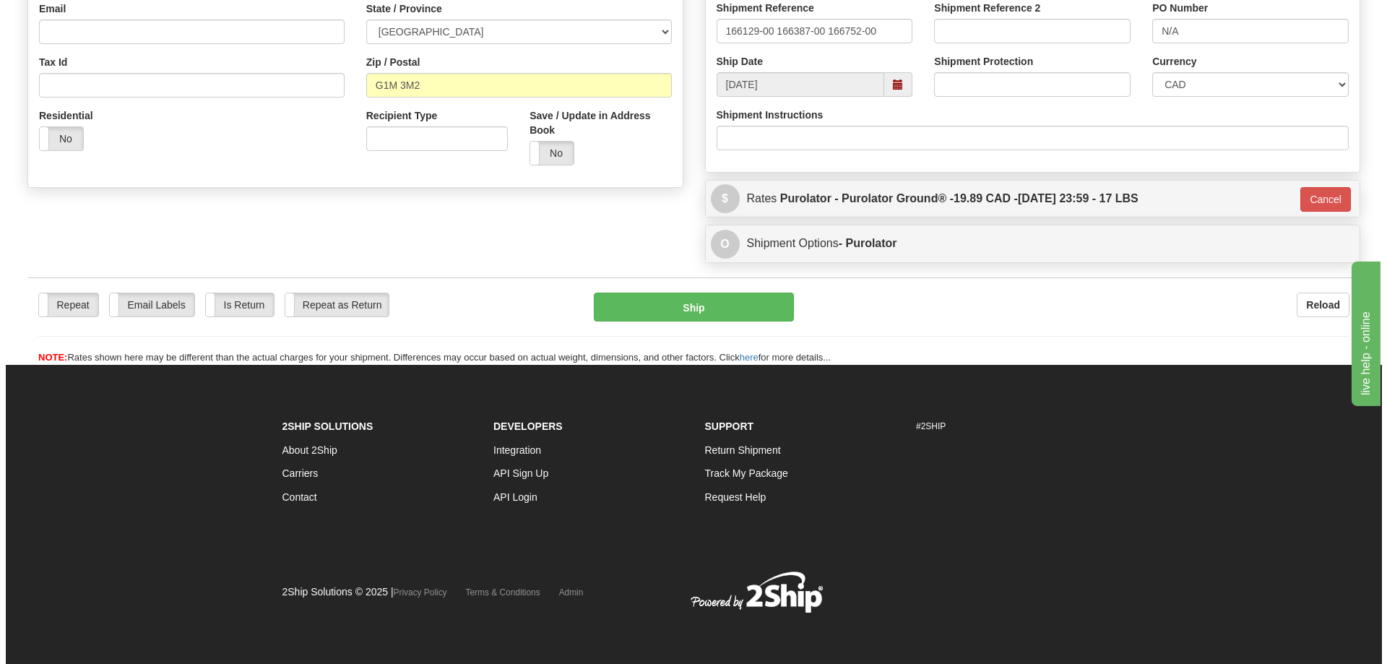
scroll to position [409, 0]
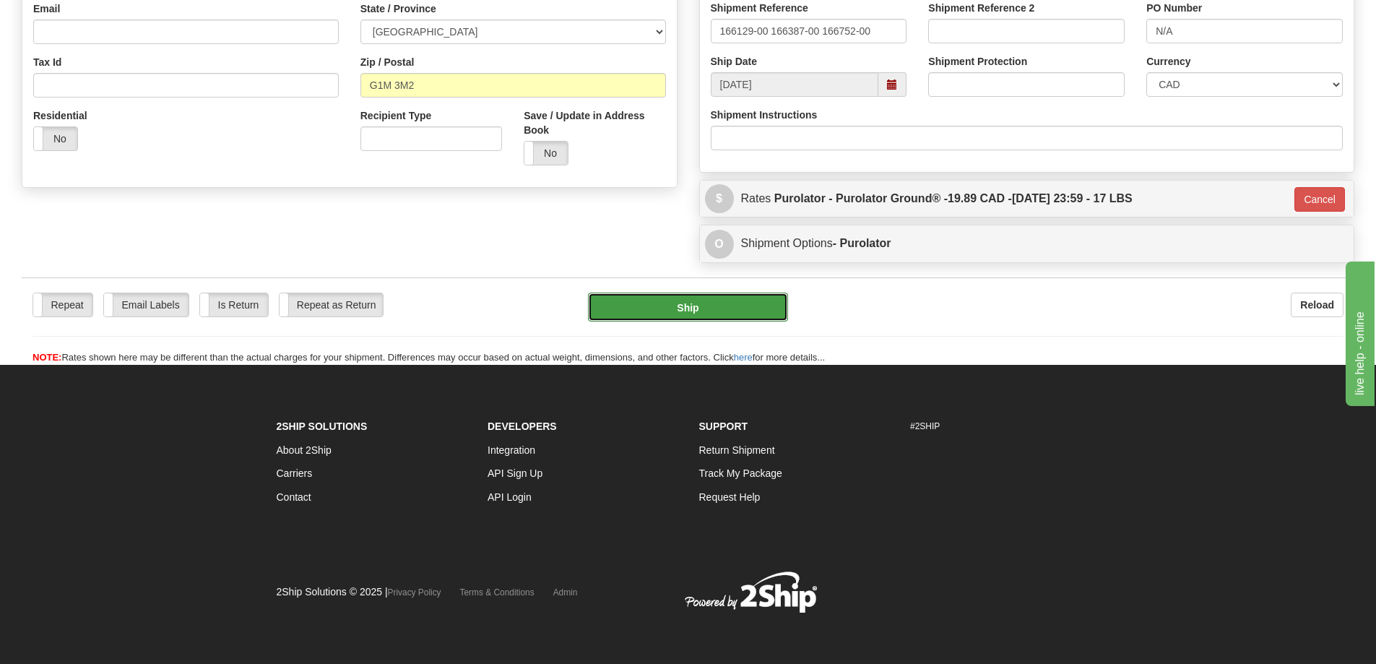
click at [723, 307] on button "Ship" at bounding box center [688, 306] width 200 height 29
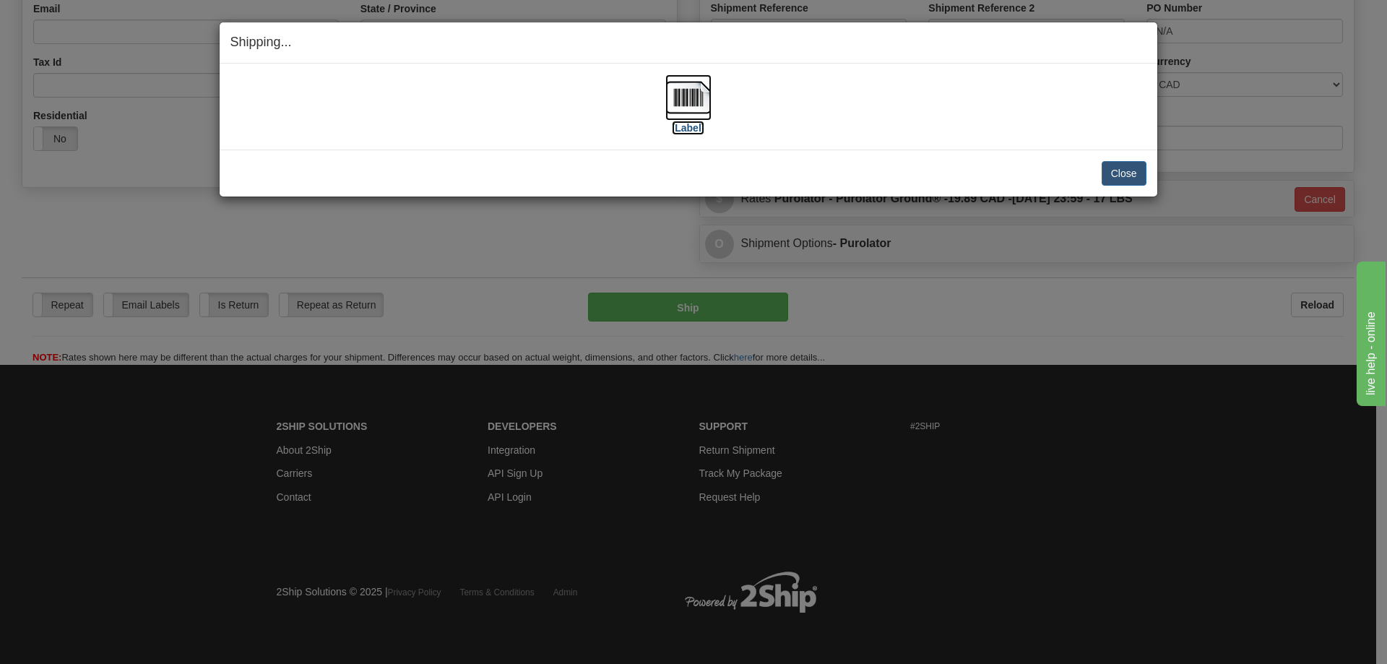
click at [687, 128] on label "[Label]" at bounding box center [688, 128] width 33 height 14
click at [1122, 173] on button "Close" at bounding box center [1123, 173] width 45 height 25
